Goal: Information Seeking & Learning: Learn about a topic

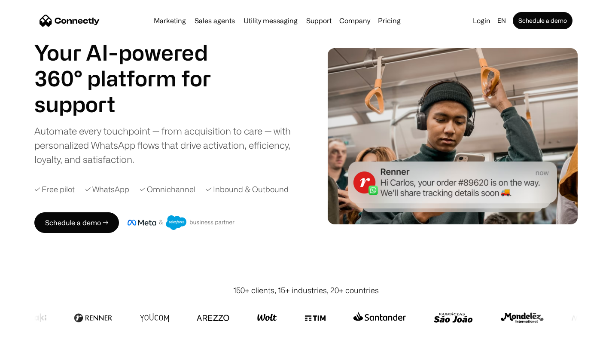
scroll to position [136, 0]
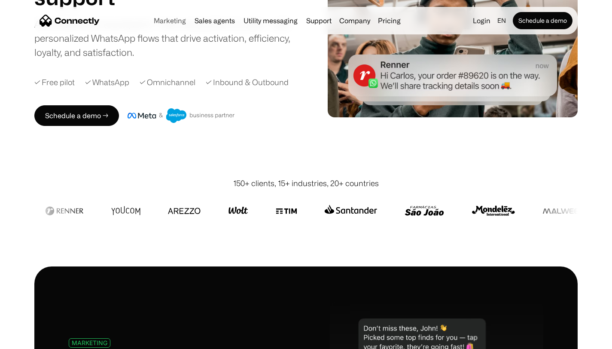
click at [181, 21] on link "Marketing" at bounding box center [169, 20] width 39 height 7
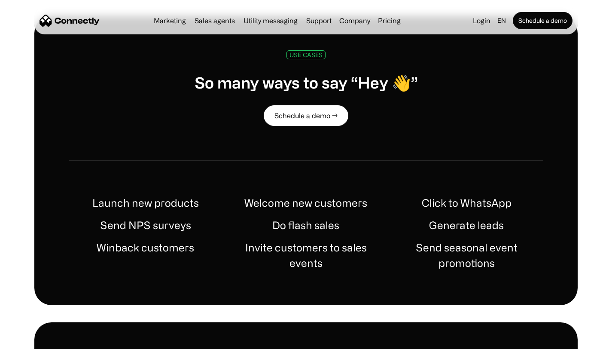
scroll to position [385, 0]
click at [381, 20] on link "Pricing" at bounding box center [389, 20] width 30 height 7
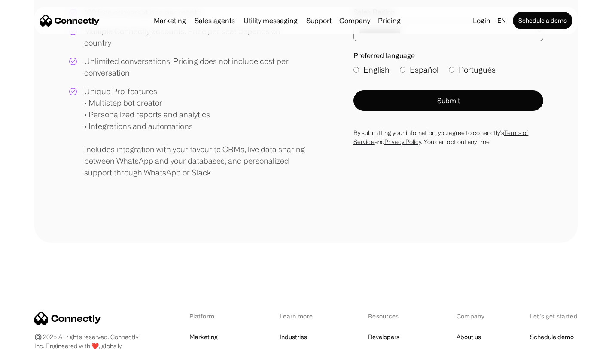
scroll to position [433, 0]
